Goal: Check status: Check status

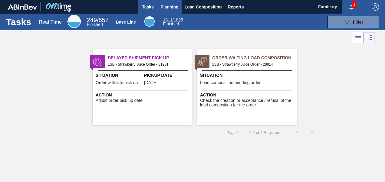
click at [172, 5] on span "Planning" at bounding box center [170, 6] width 18 height 7
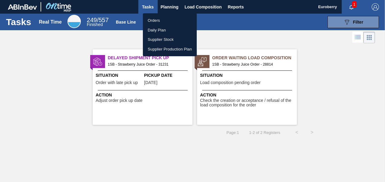
click at [155, 19] on li "Orders" at bounding box center [170, 21] width 54 height 10
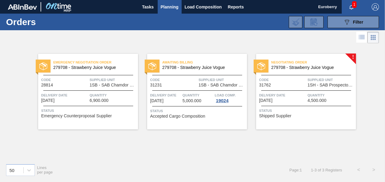
click at [42, 66] on img at bounding box center [43, 66] width 8 height 8
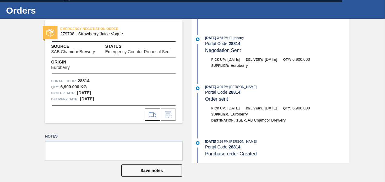
scroll to position [18, 0]
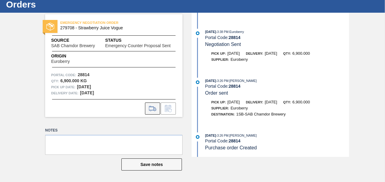
click at [152, 110] on icon at bounding box center [153, 108] width 10 height 7
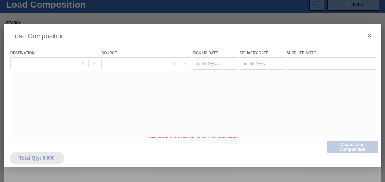
type Date "[DATE]"
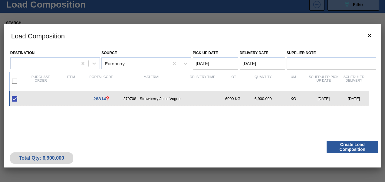
click at [155, 96] on div "28814 ? 279708 - Strawberry Juice Vogue 6900 KG 6,900.000 KG [DATE] [DATE]" at bounding box center [189, 98] width 360 height 15
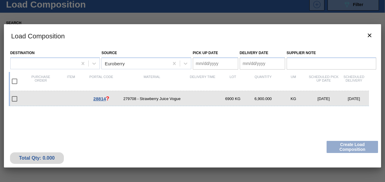
click at [151, 120] on div "28814 ? 279708 - Strawberry Juice Vogue 6900 KG 6,900.000 KG [DATE] [DATE]" at bounding box center [191, 125] width 365 height 69
click at [14, 98] on input "checkbox" at bounding box center [14, 99] width 13 height 13
click at [15, 98] on input "checkbox" at bounding box center [14, 99] width 13 height 13
checkbox input "false"
click at [100, 98] on span "28814" at bounding box center [99, 98] width 13 height 5
